Goal: Information Seeking & Learning: Learn about a topic

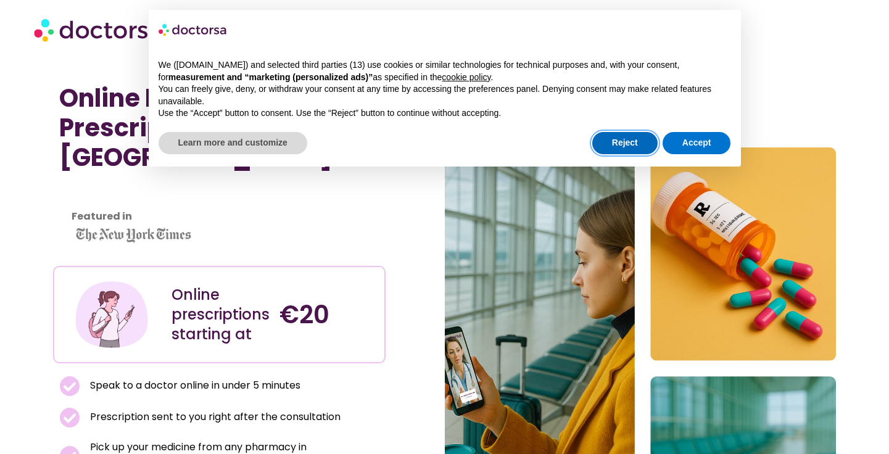
click at [648, 144] on button "Reject" at bounding box center [625, 143] width 65 height 22
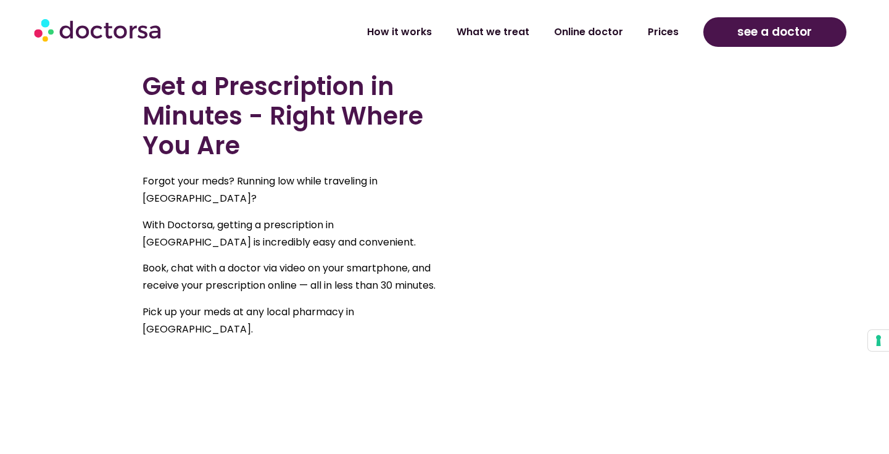
scroll to position [700, 0]
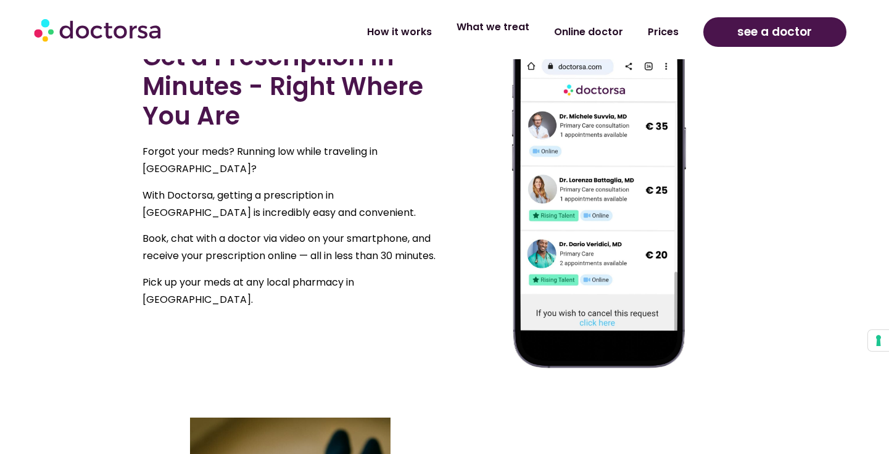
click at [506, 25] on link "What we treat" at bounding box center [493, 27] width 98 height 28
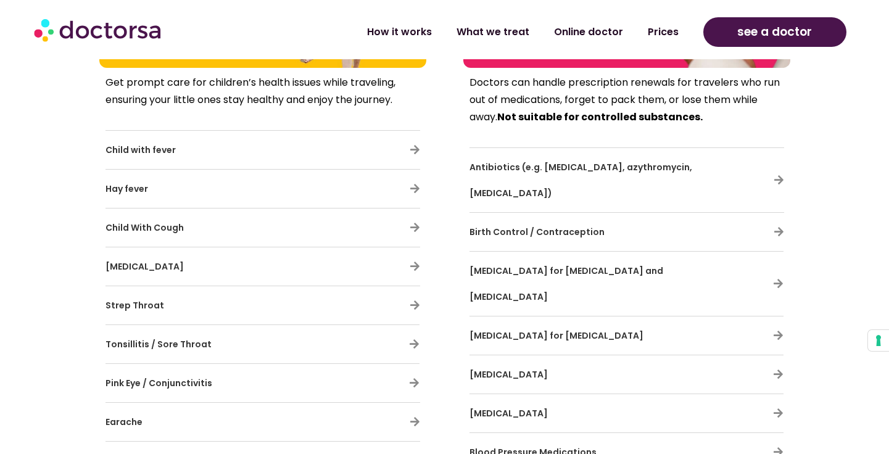
scroll to position [3291, 0]
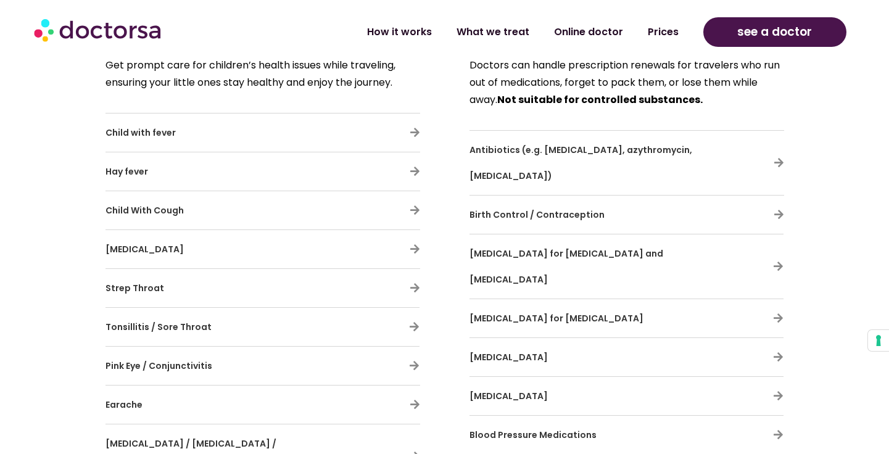
click at [672, 99] on strong "Not suitable for controlled substances." at bounding box center [600, 100] width 206 height 14
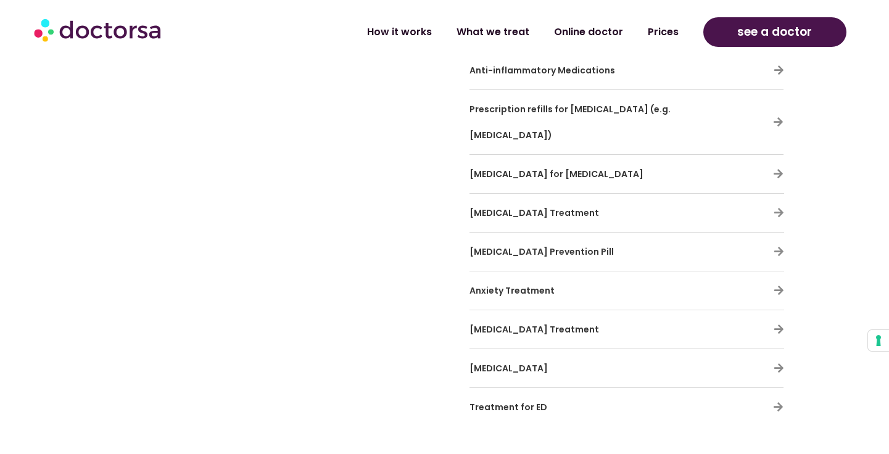
scroll to position [3889, 0]
click at [781, 208] on icon at bounding box center [779, 213] width 10 height 10
click at [551, 207] on span "[MEDICAL_DATA] Treatment" at bounding box center [535, 213] width 130 height 12
click at [780, 208] on icon at bounding box center [779, 213] width 10 height 10
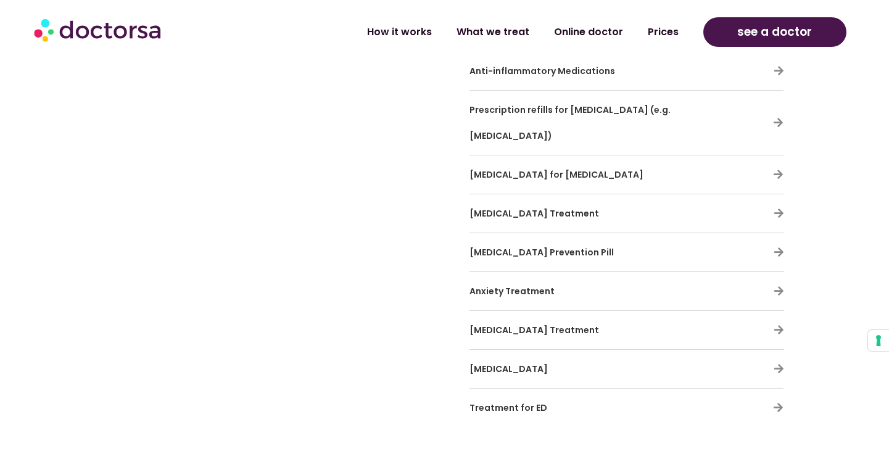
click at [781, 278] on div "Anxiety Treatment" at bounding box center [627, 291] width 315 height 26
click at [781, 286] on icon at bounding box center [779, 291] width 10 height 10
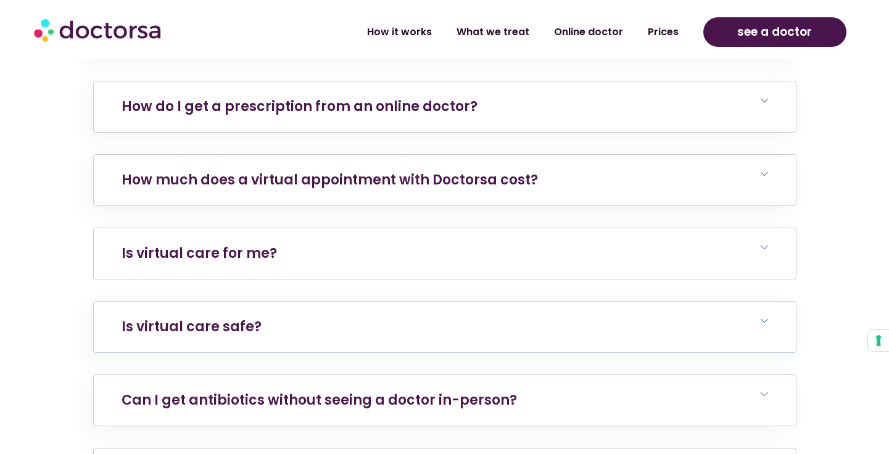
scroll to position [5224, 0]
